Goal: Task Accomplishment & Management: Complete application form

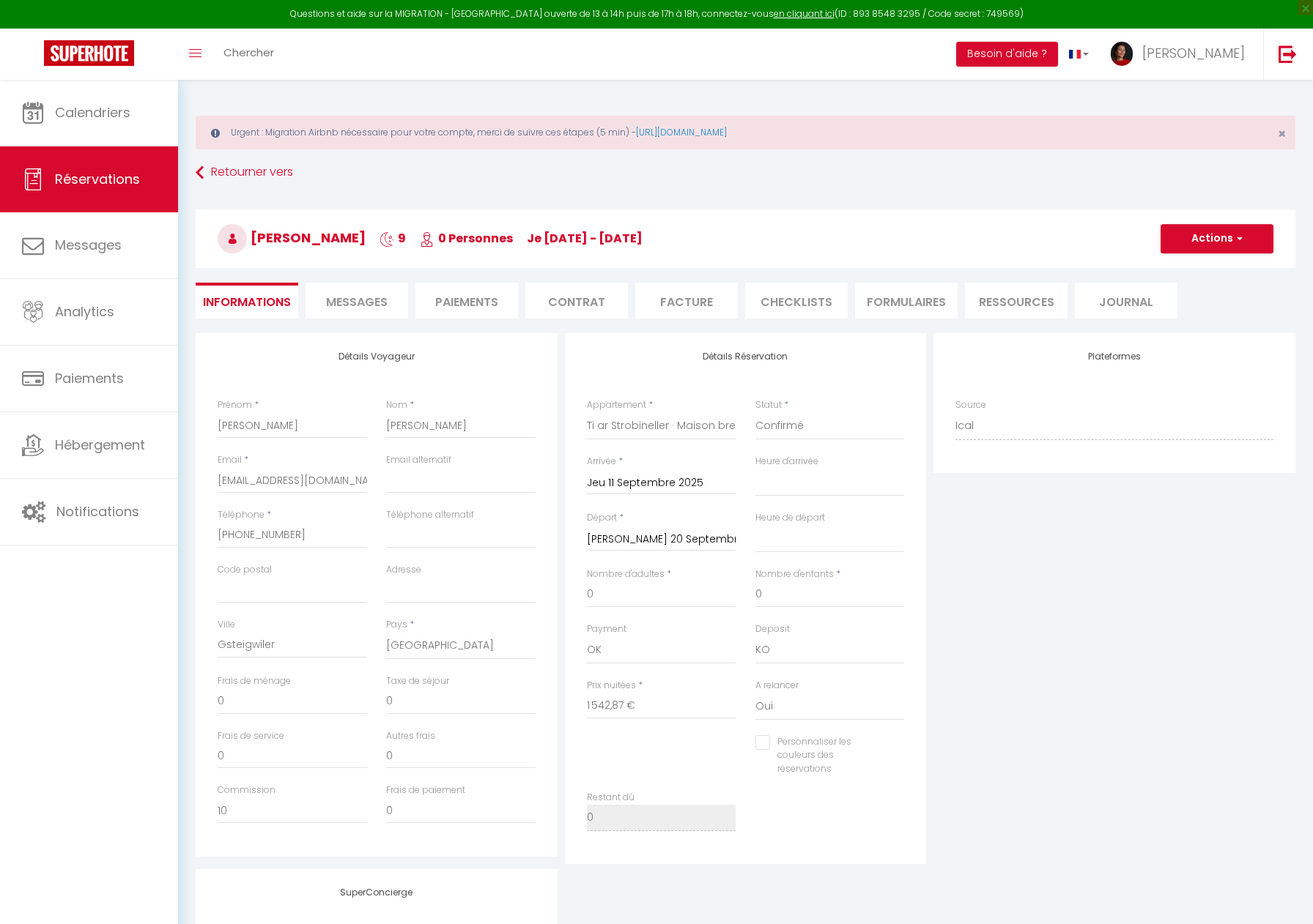
select select "CH"
select select
select select "14"
select select "73"
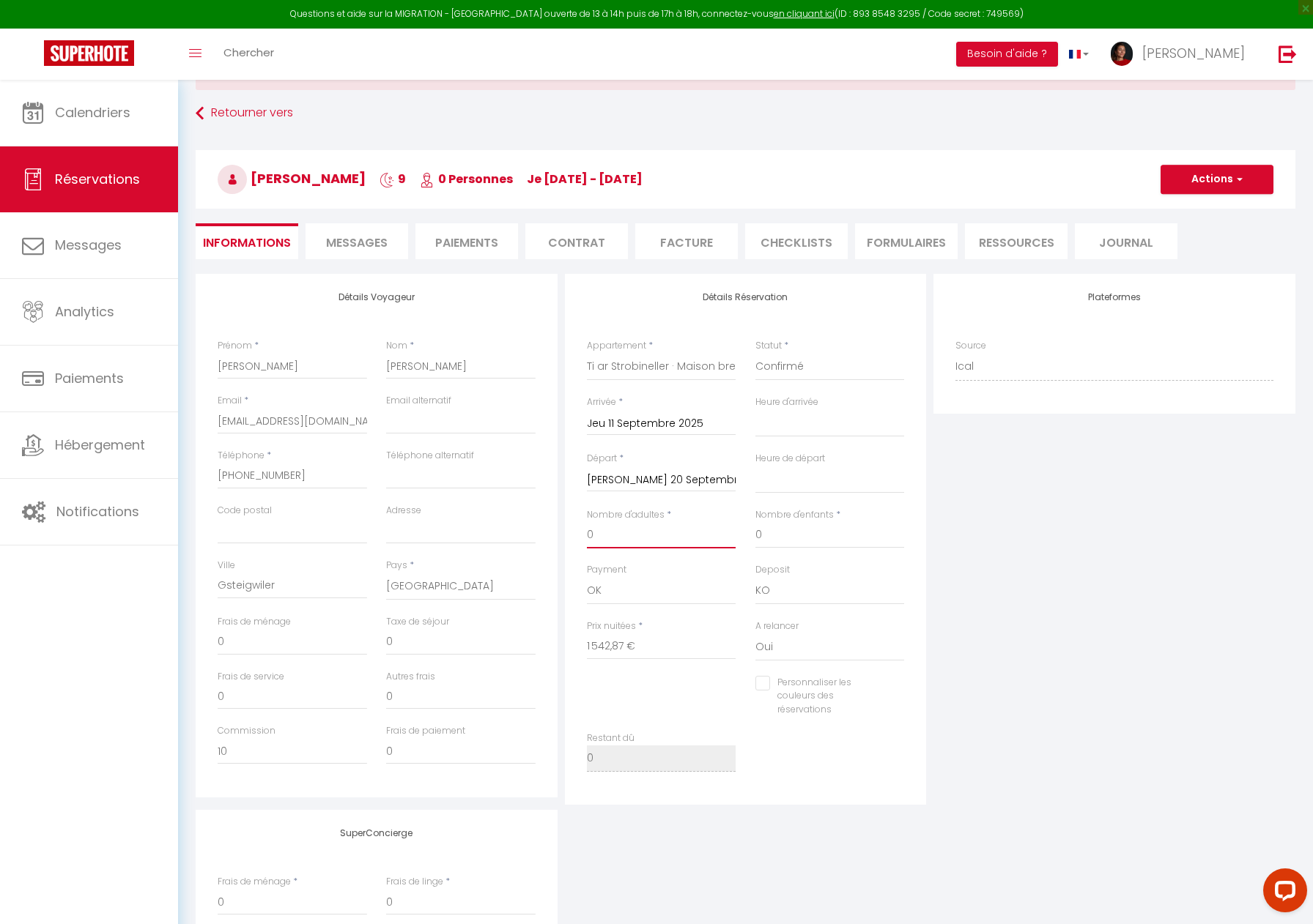
click at [619, 542] on input "0" at bounding box center [662, 535] width 150 height 27
select select
type input "0"
checkbox input "false"
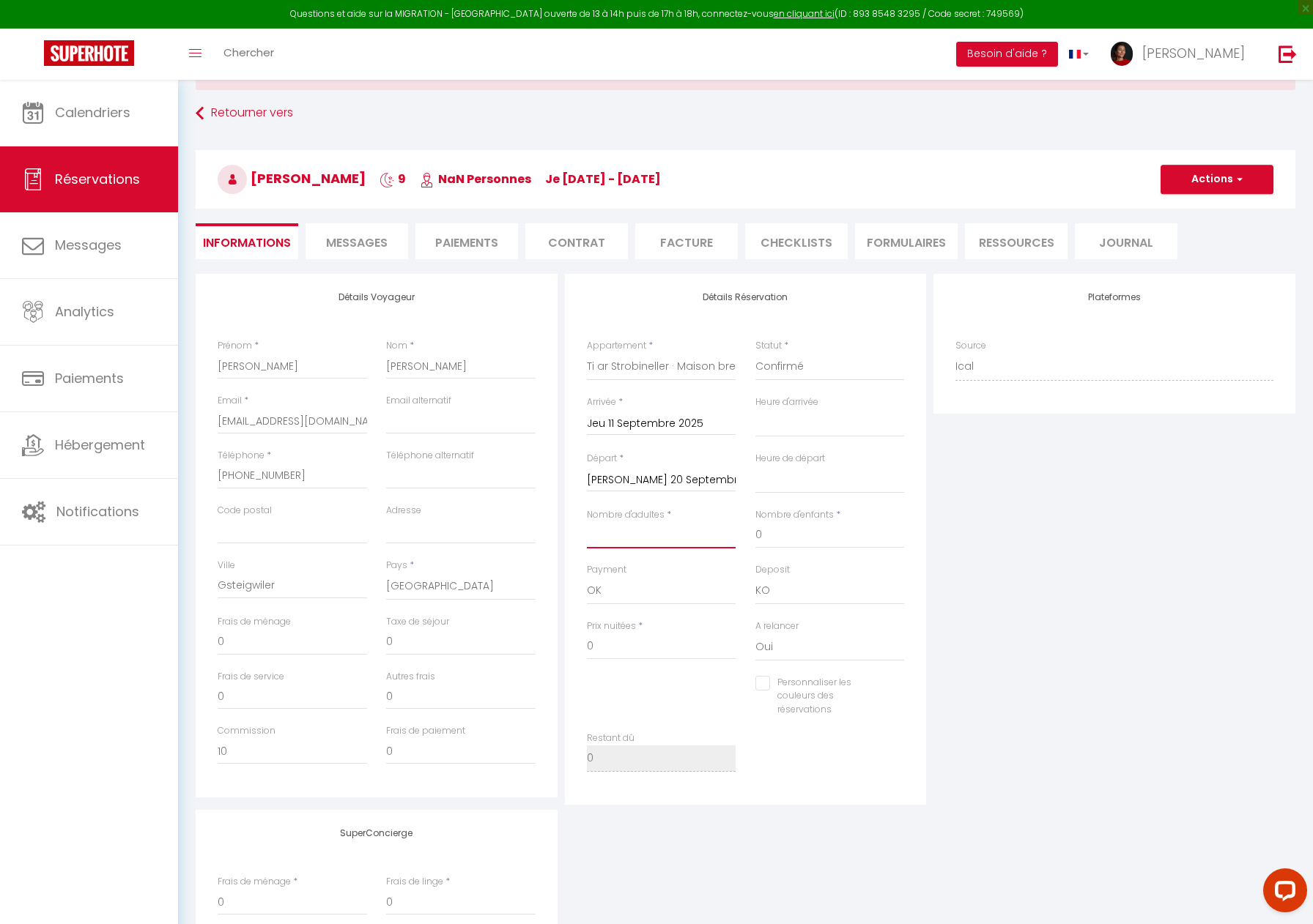
type input "2"
select select
checkbox input "false"
type input "120"
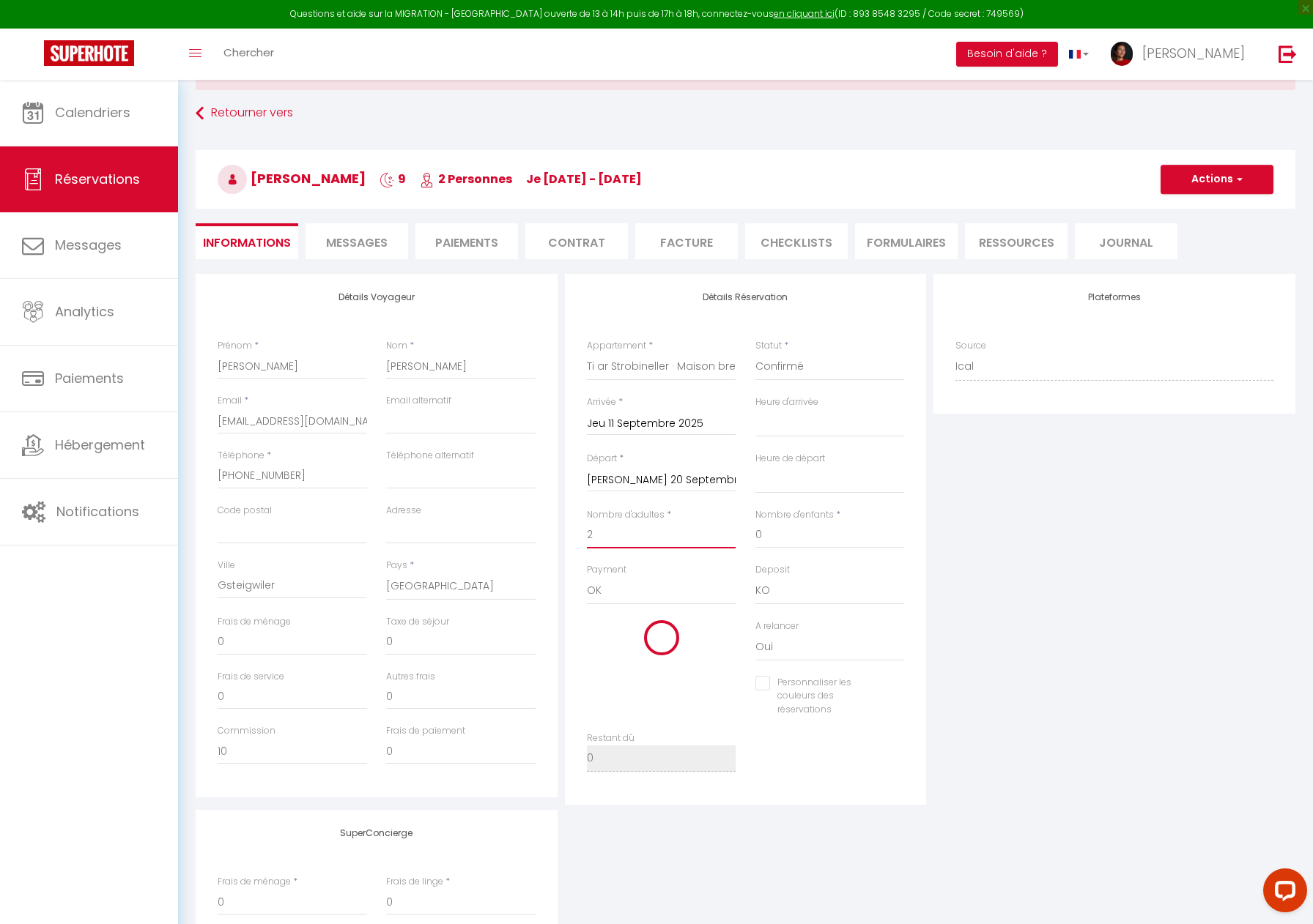
type input "14.22"
select select
type input "1129"
checkbox input "false"
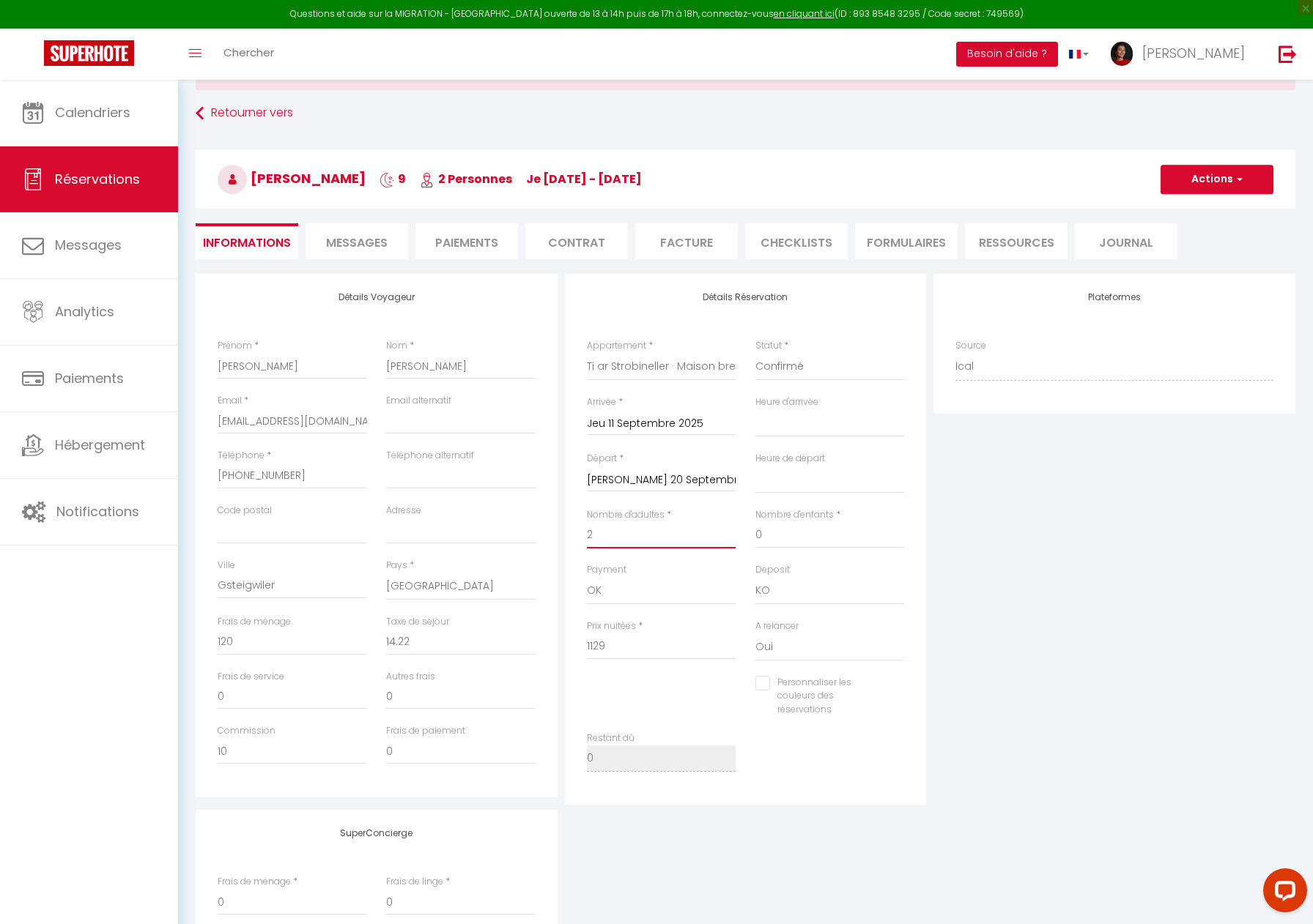
type input "2"
click at [809, 539] on input "0" at bounding box center [830, 535] width 150 height 27
drag, startPoint x: 801, startPoint y: 538, endPoint x: 729, endPoint y: 537, distance: 72.0
click at [729, 537] on div "Nombre d'adultes * 2 Nombre d'enfants * 0" at bounding box center [745, 535] width 337 height 55
select select
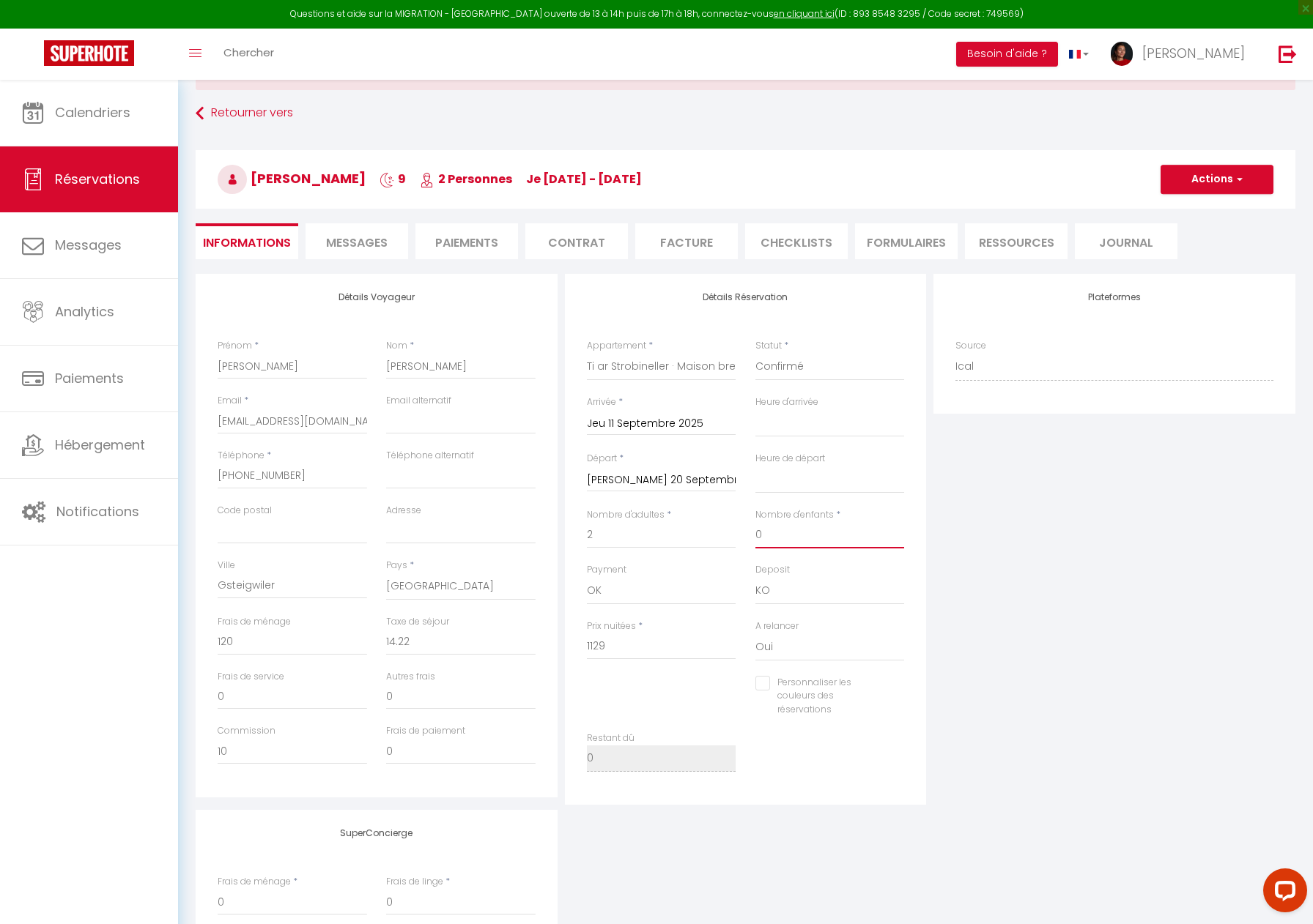
select select
checkbox input "false"
select select
checkbox input "false"
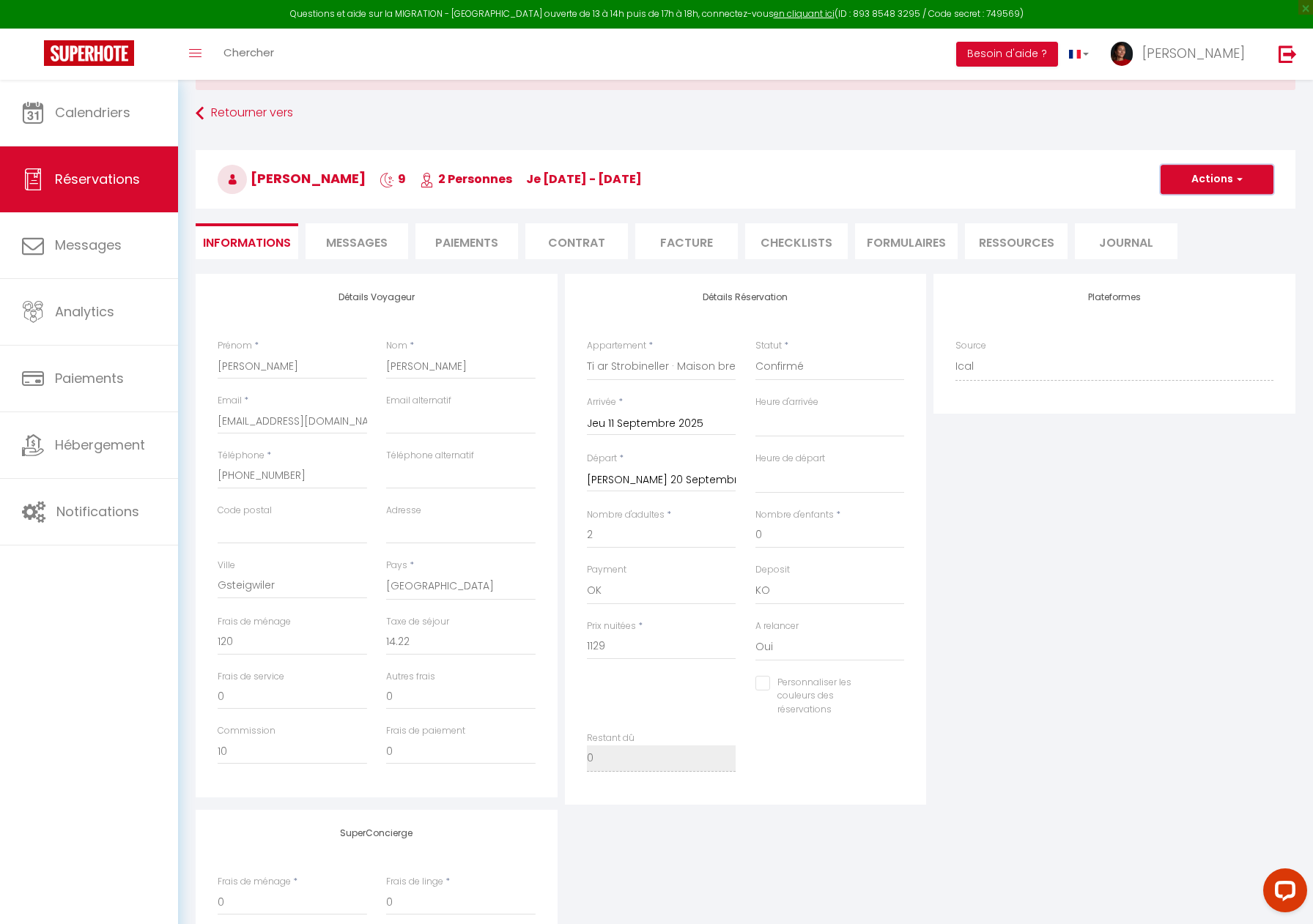
click at [1224, 177] on button "Actions" at bounding box center [1216, 179] width 113 height 29
click at [1206, 212] on link "Enregistrer" at bounding box center [1202, 212] width 116 height 19
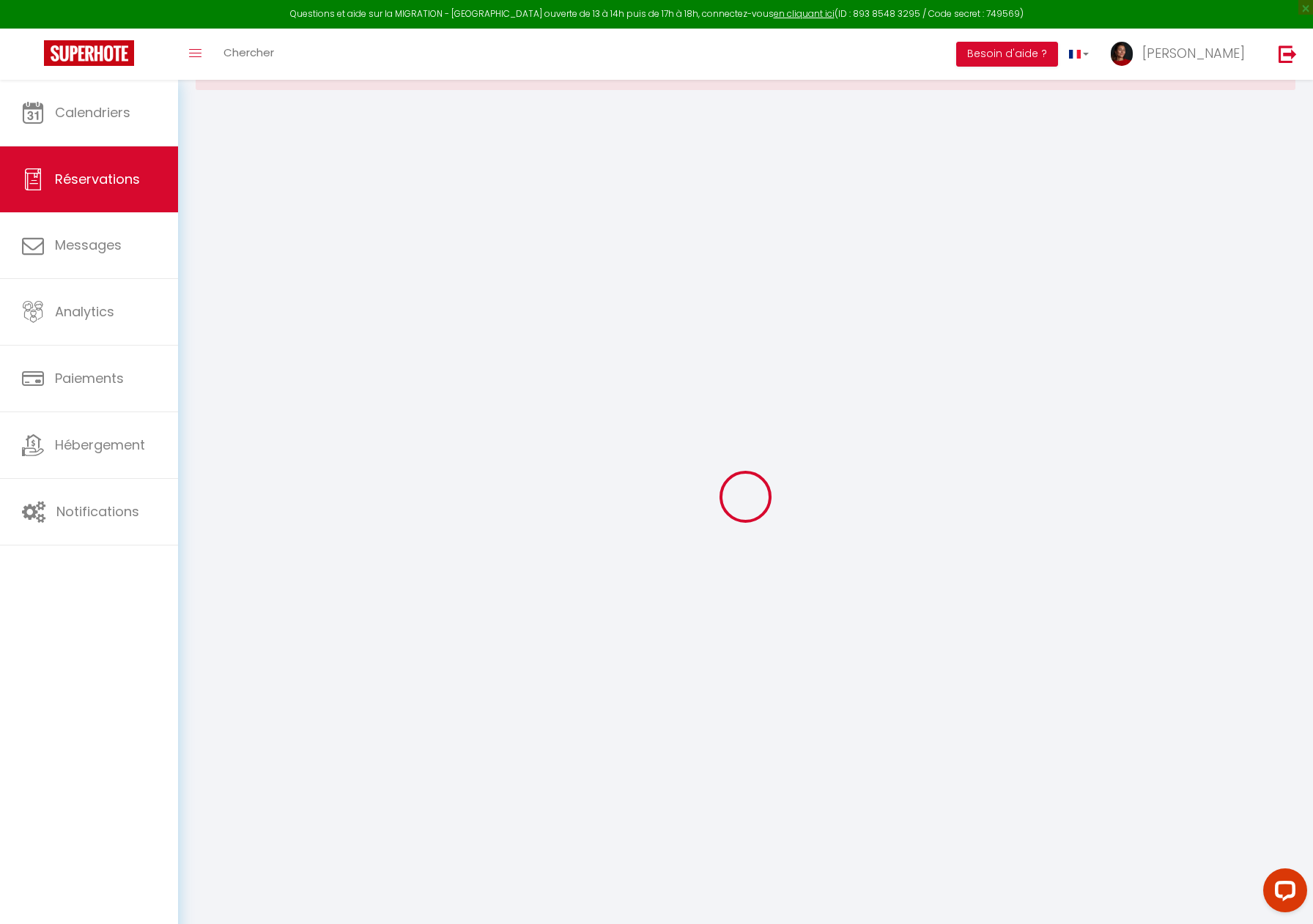
select select "not_cancelled"
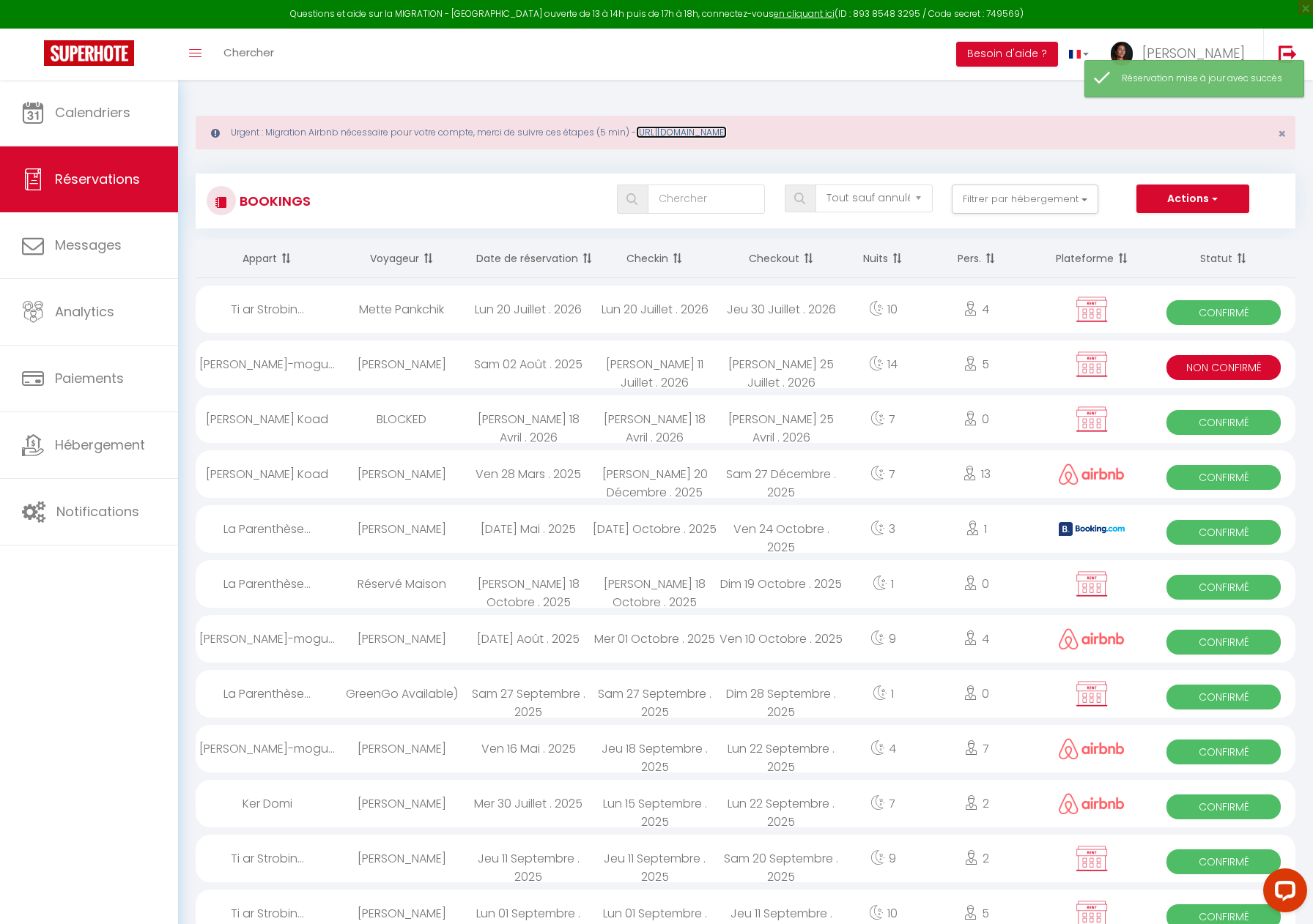
click at [727, 130] on link "[URL][DOMAIN_NAME]" at bounding box center [681, 132] width 91 height 12
